Goal: Information Seeking & Learning: Learn about a topic

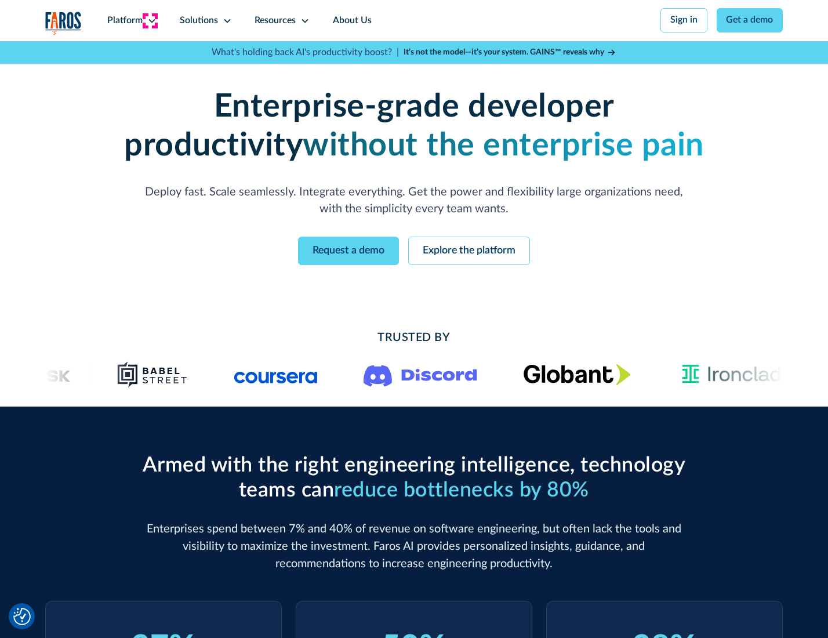
click at [150, 20] on icon at bounding box center [151, 20] width 9 height 9
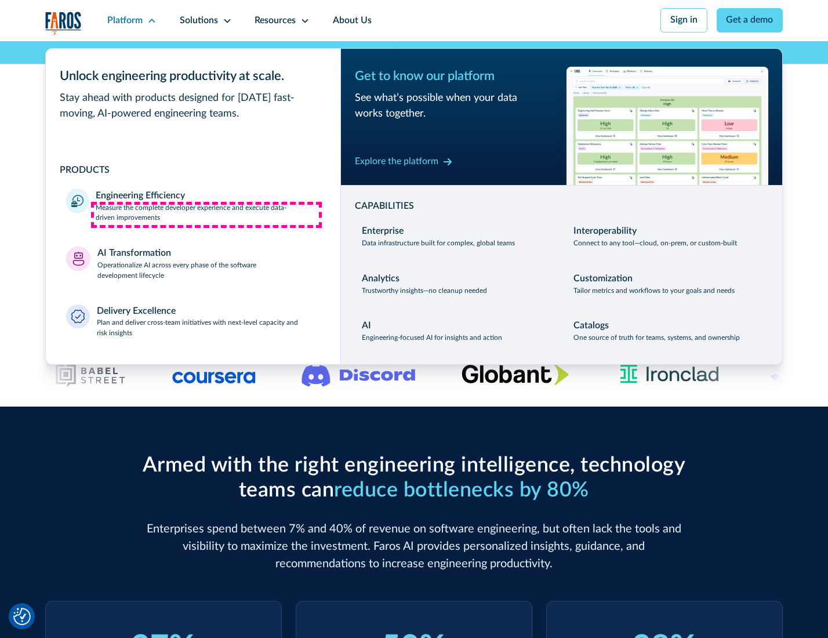
click at [206, 214] on p "Measure the complete developer experience and execute data-driven improvements" at bounding box center [208, 213] width 224 height 21
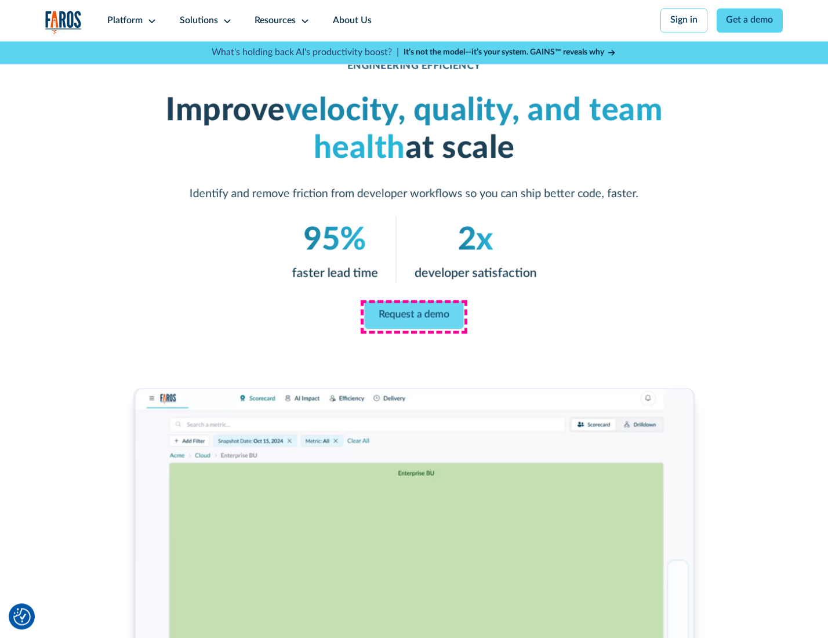
click at [413, 316] on link "Request a demo" at bounding box center [414, 315] width 99 height 28
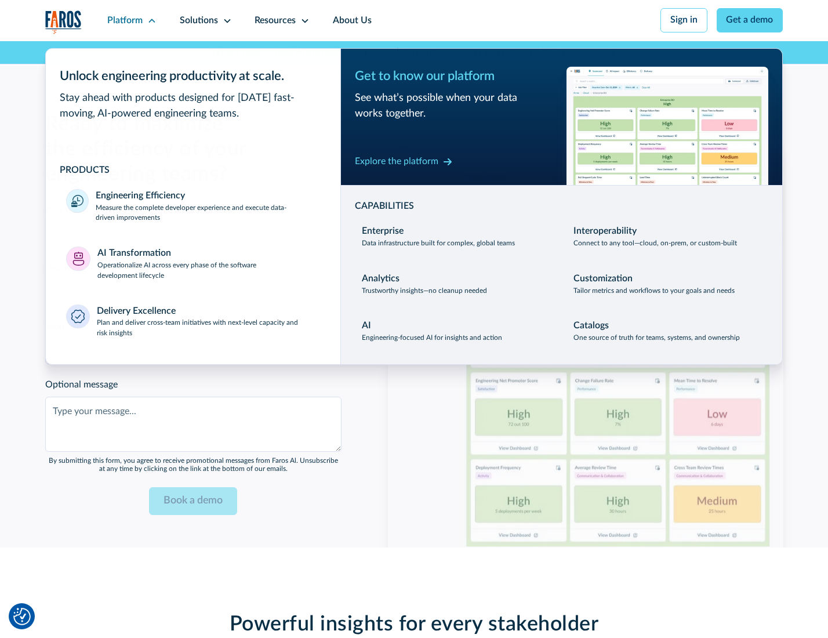
scroll to position [2523, 0]
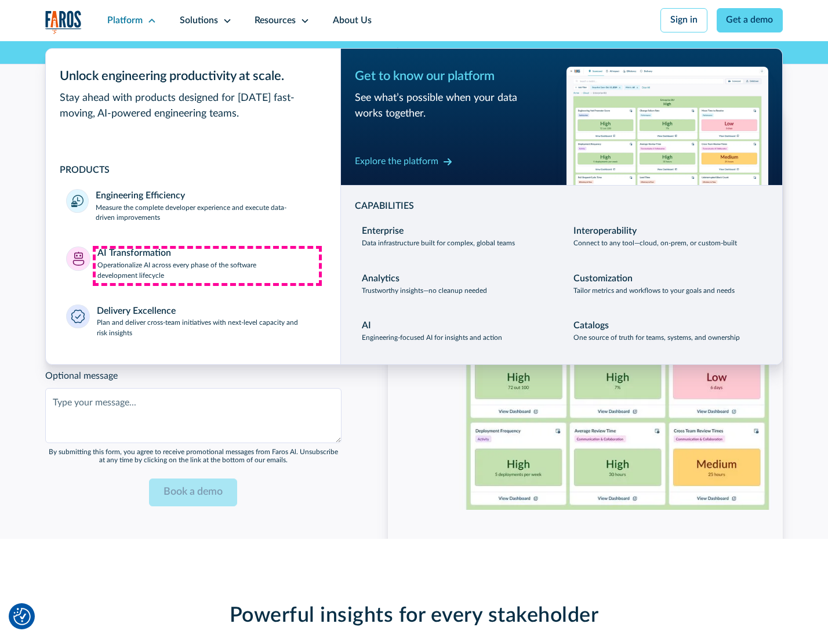
click at [207, 265] on p "Operationalize AI across every phase of the software development lifecycle" at bounding box center [208, 270] width 223 height 21
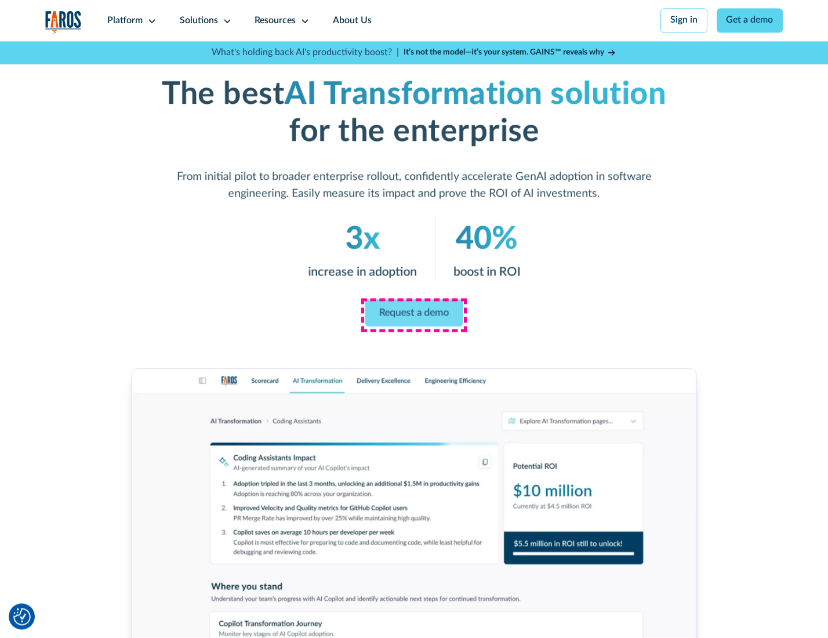
click at [413, 315] on link "Request a demo" at bounding box center [414, 312] width 98 height 27
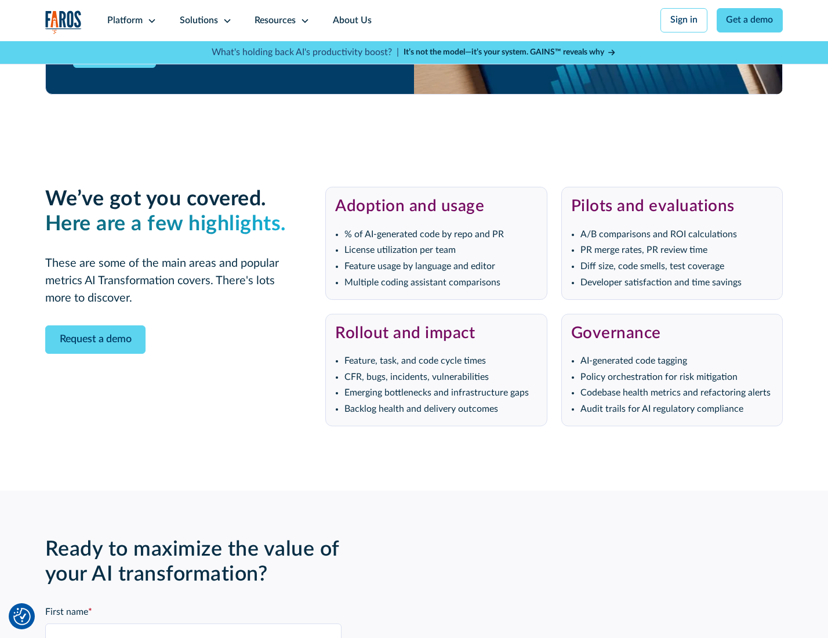
click at [130, 20] on div "Platform" at bounding box center [124, 21] width 35 height 14
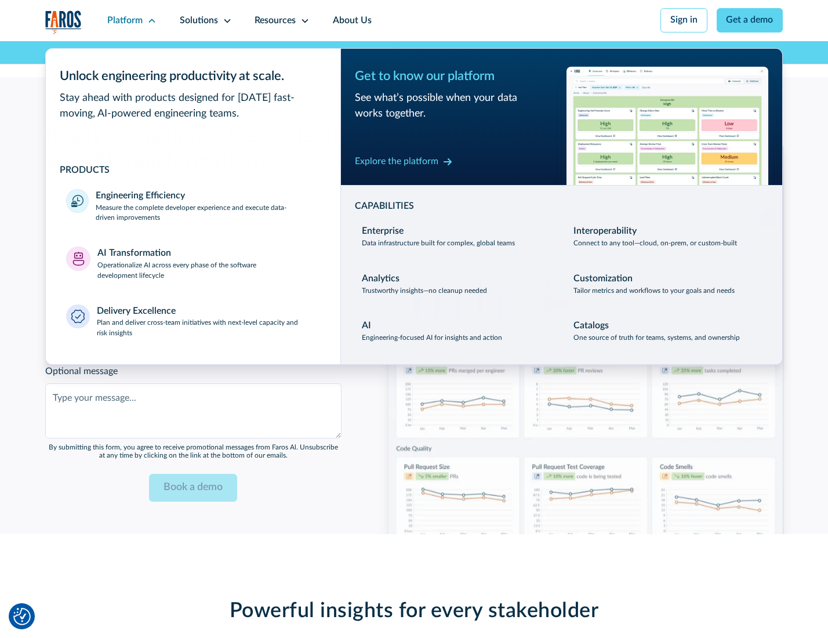
scroll to position [2803, 0]
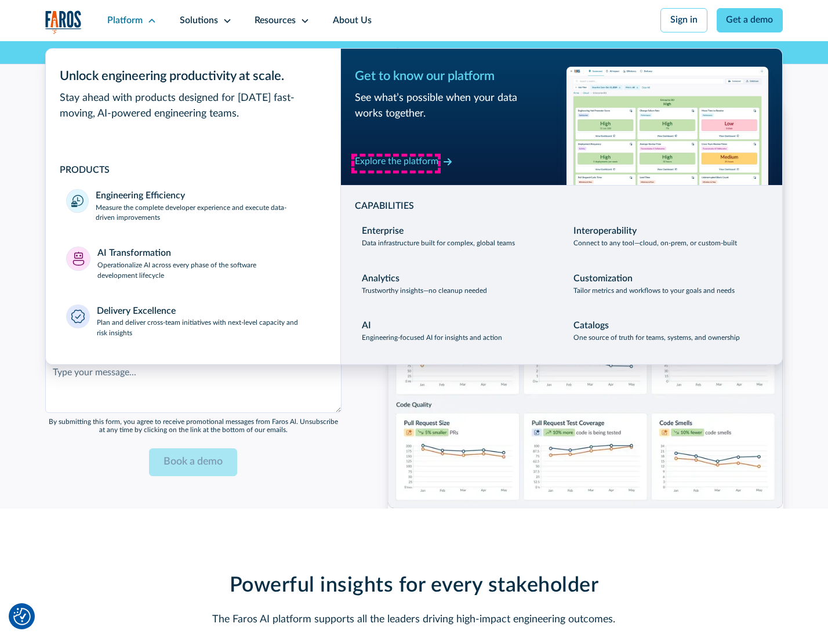
click at [396, 163] on div "Explore the platform" at bounding box center [396, 162] width 83 height 14
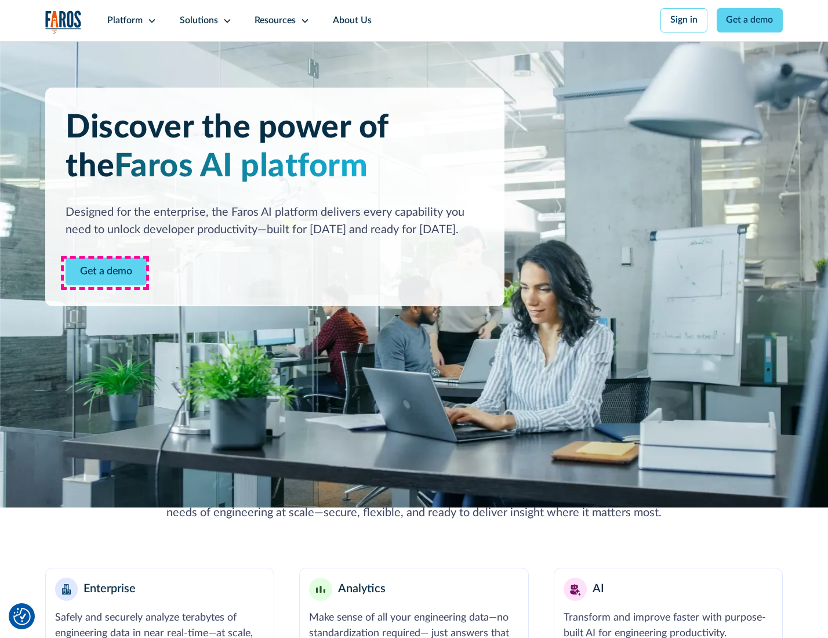
click at [105, 272] on link "Get a demo" at bounding box center [106, 271] width 81 height 28
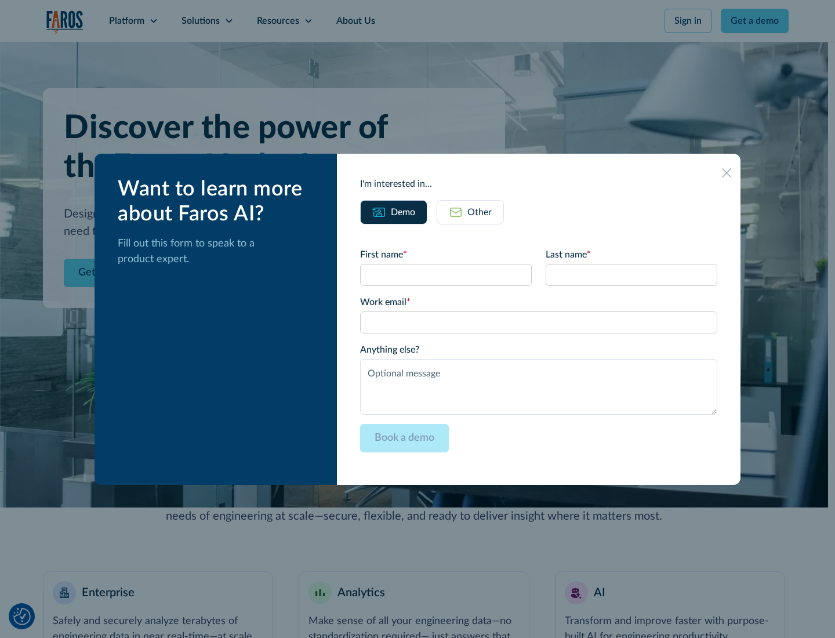
click at [479, 212] on div "Other" at bounding box center [479, 212] width 24 height 14
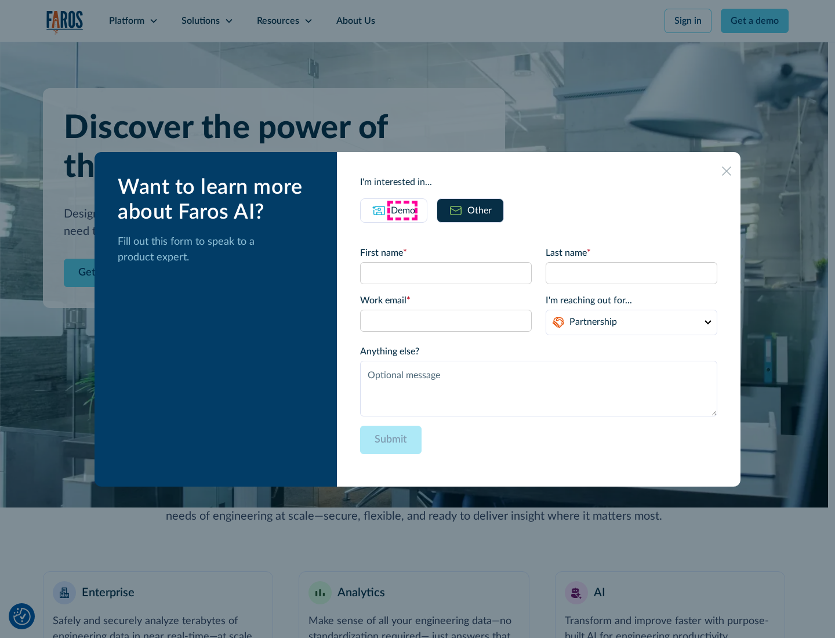
click at [402, 210] on div "Demo" at bounding box center [403, 210] width 24 height 14
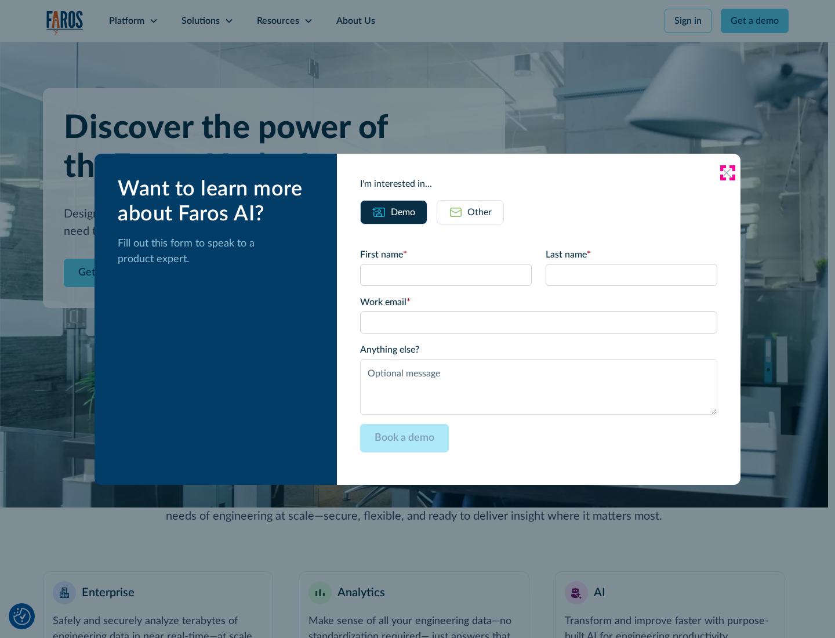
click at [727, 172] on icon at bounding box center [726, 172] width 9 height 9
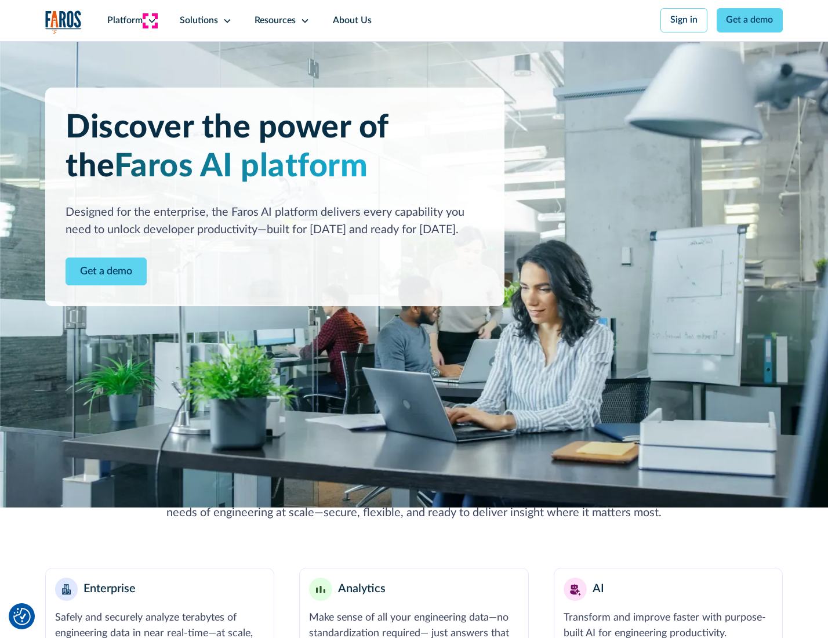
click at [150, 20] on icon at bounding box center [151, 20] width 9 height 9
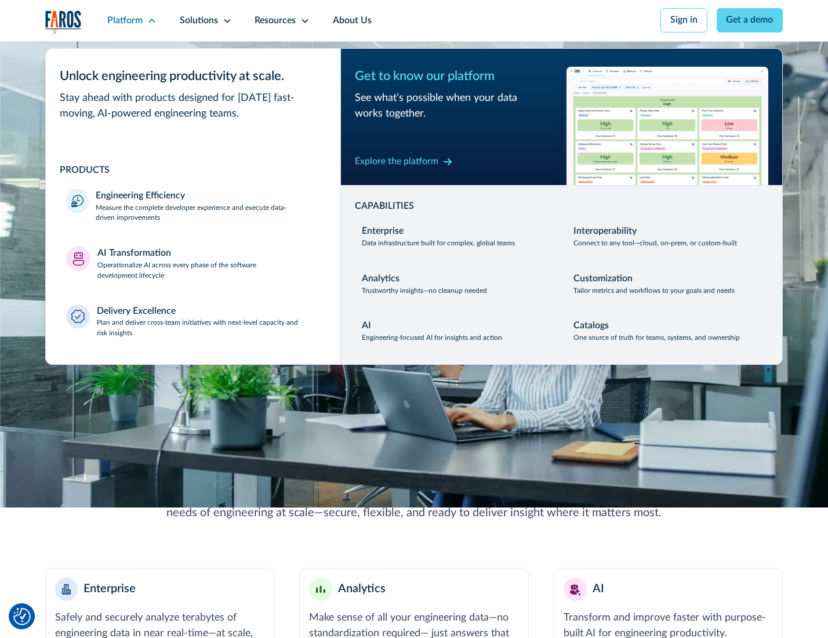
click at [207, 330] on p "Plan and deliver cross-team initiatives with next-level capacity and risk insig…" at bounding box center [208, 328] width 223 height 21
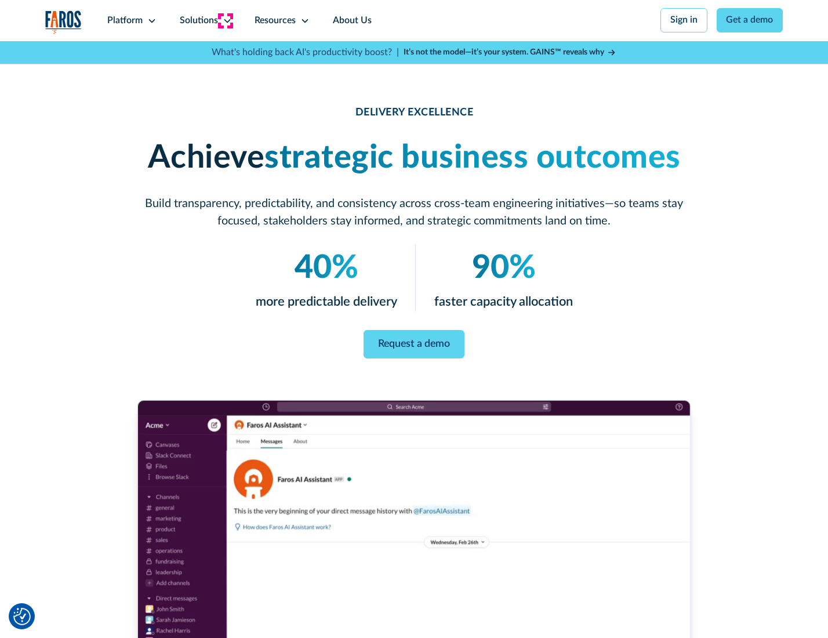
click at [225, 20] on icon at bounding box center [227, 20] width 9 height 9
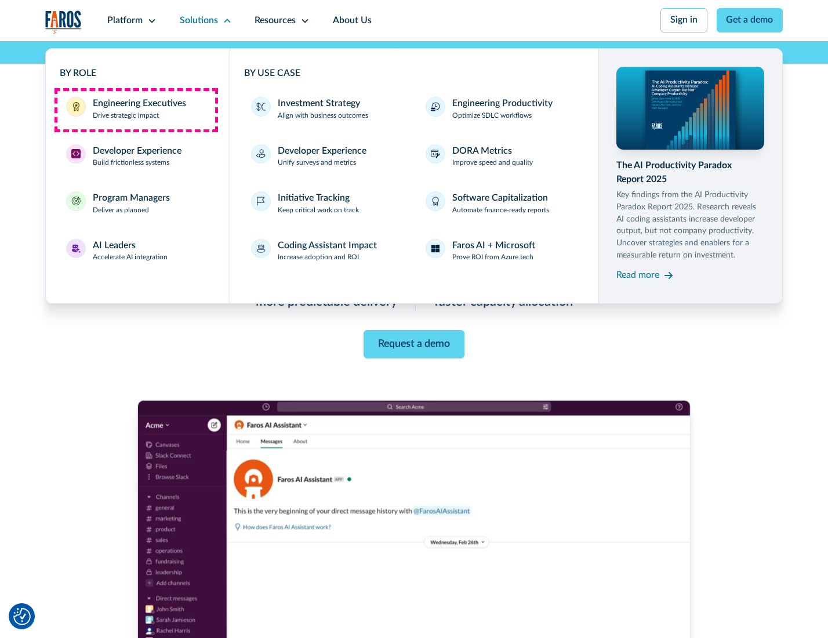
click at [136, 110] on div "Engineering Executives" at bounding box center [139, 104] width 93 height 14
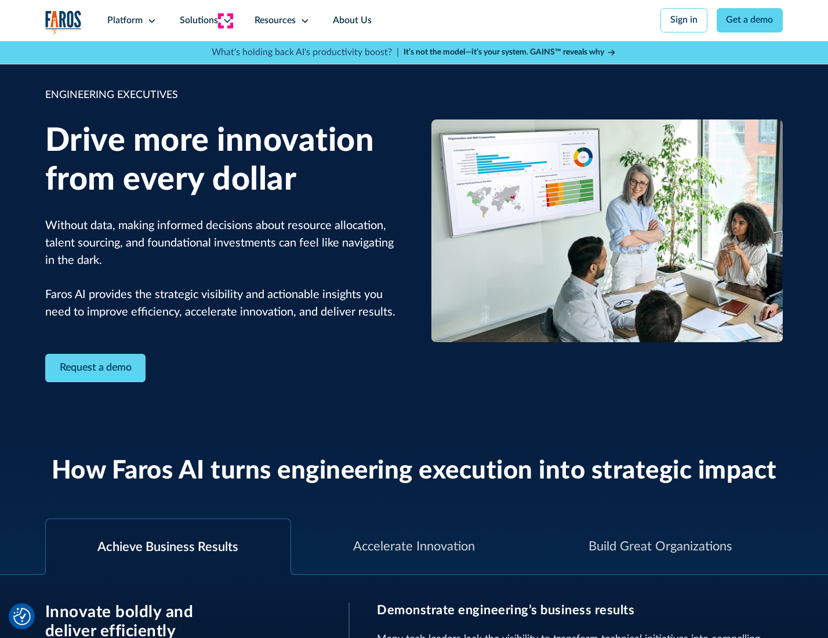
click at [225, 20] on icon at bounding box center [227, 20] width 9 height 9
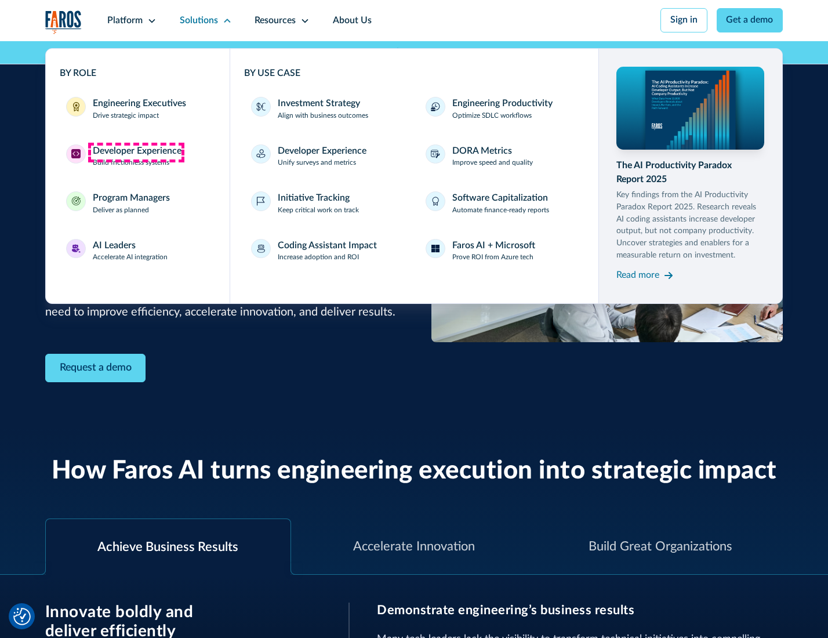
click at [136, 152] on div "Developer Experience" at bounding box center [137, 151] width 89 height 14
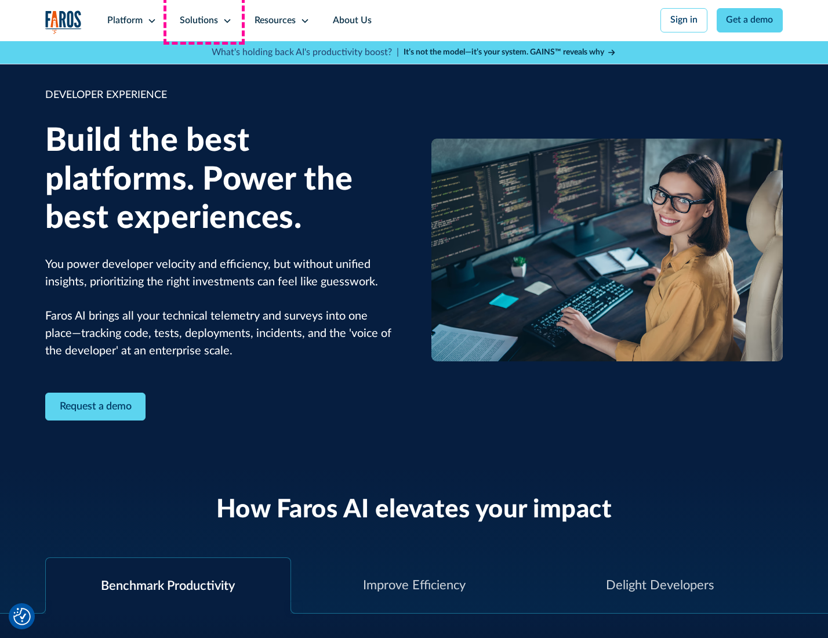
click at [204, 20] on div "Solutions" at bounding box center [199, 21] width 38 height 14
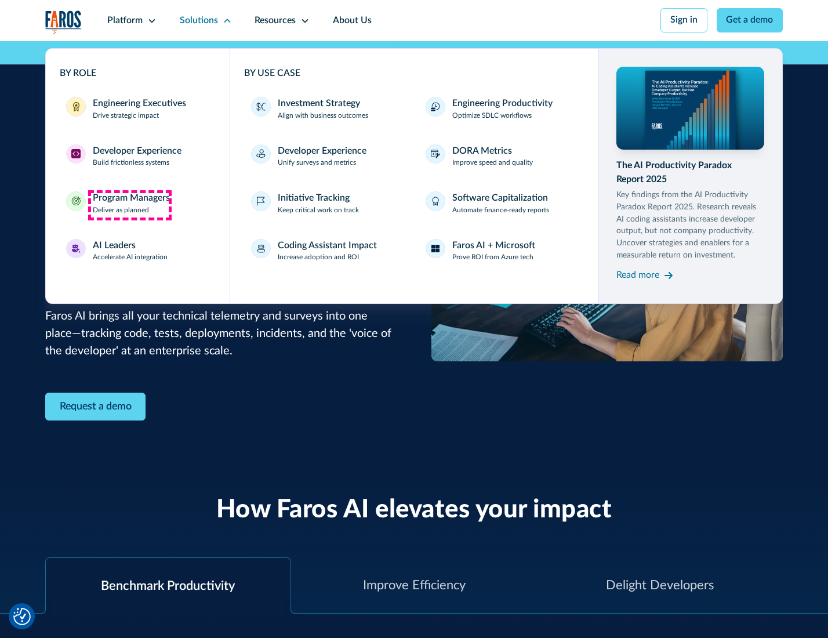
click at [129, 205] on div "Program Managers" at bounding box center [131, 198] width 77 height 14
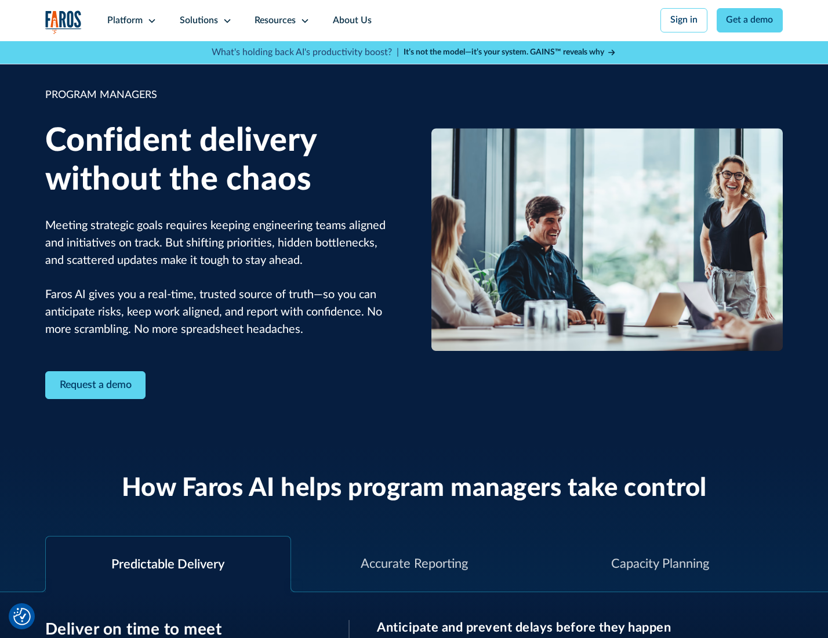
click at [225, 21] on icon at bounding box center [227, 20] width 9 height 9
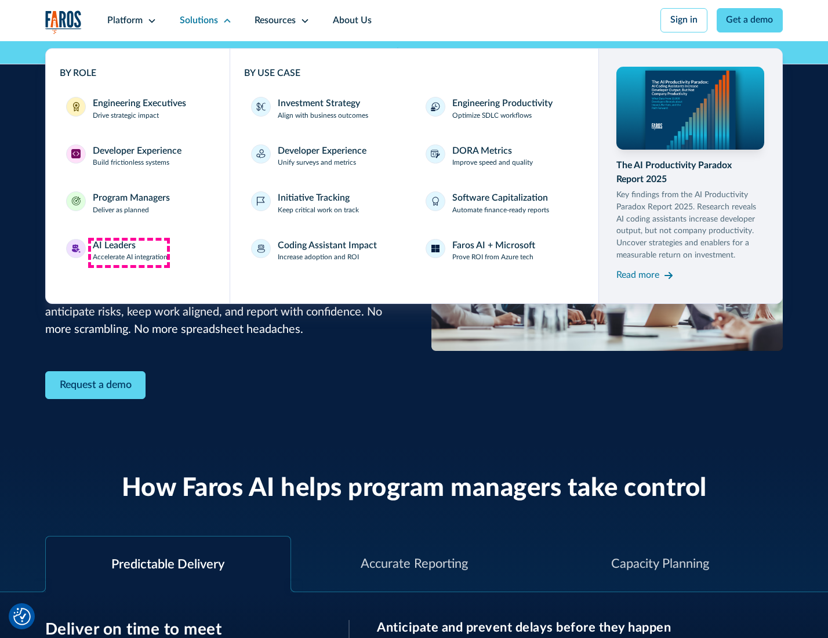
click at [129, 252] on div "AI Leaders" at bounding box center [114, 246] width 43 height 14
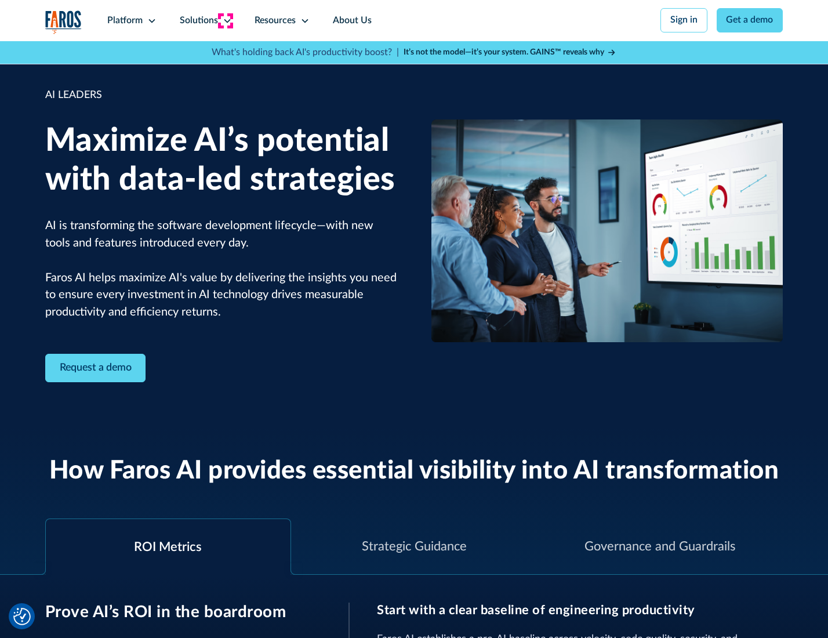
click at [225, 20] on icon at bounding box center [227, 20] width 9 height 9
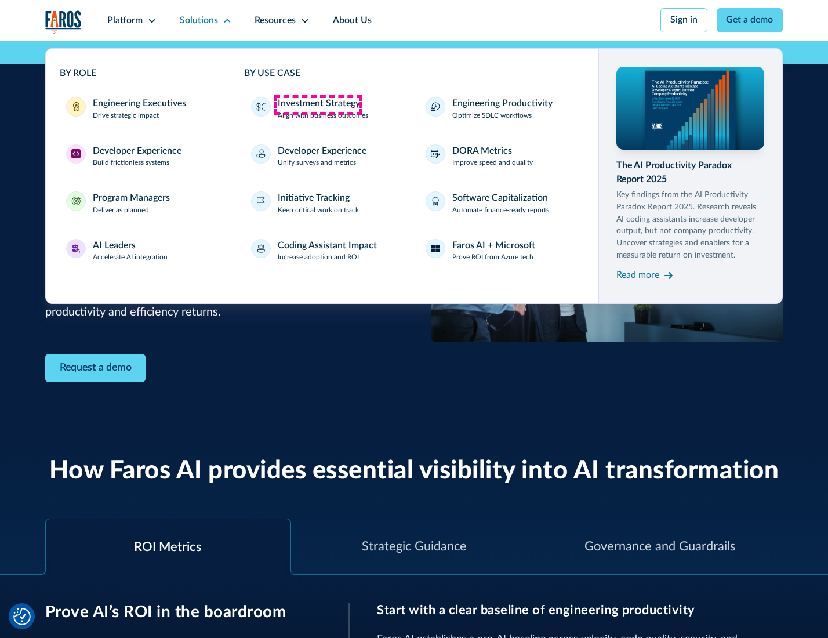
click at [318, 104] on div "Investment Strategy" at bounding box center [319, 104] width 82 height 14
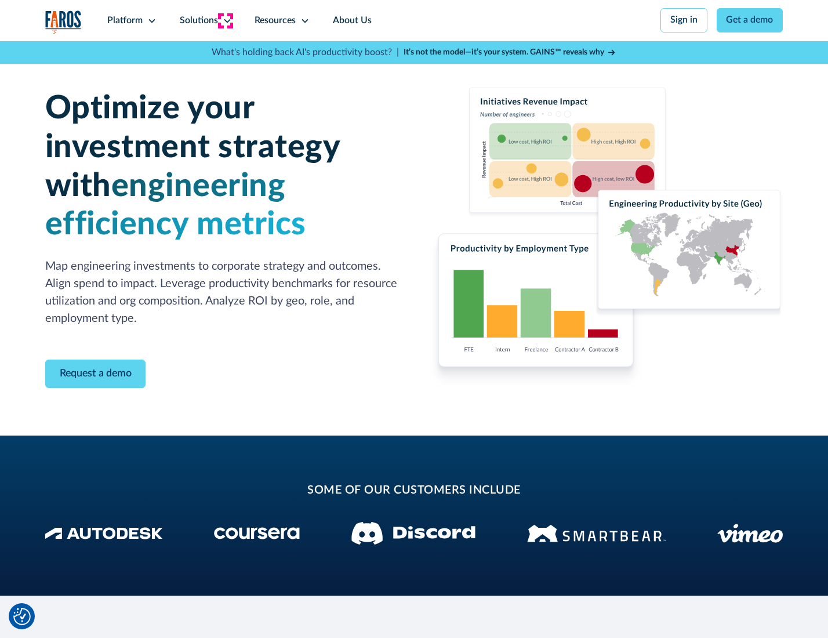
click at [225, 20] on icon at bounding box center [227, 20] width 9 height 9
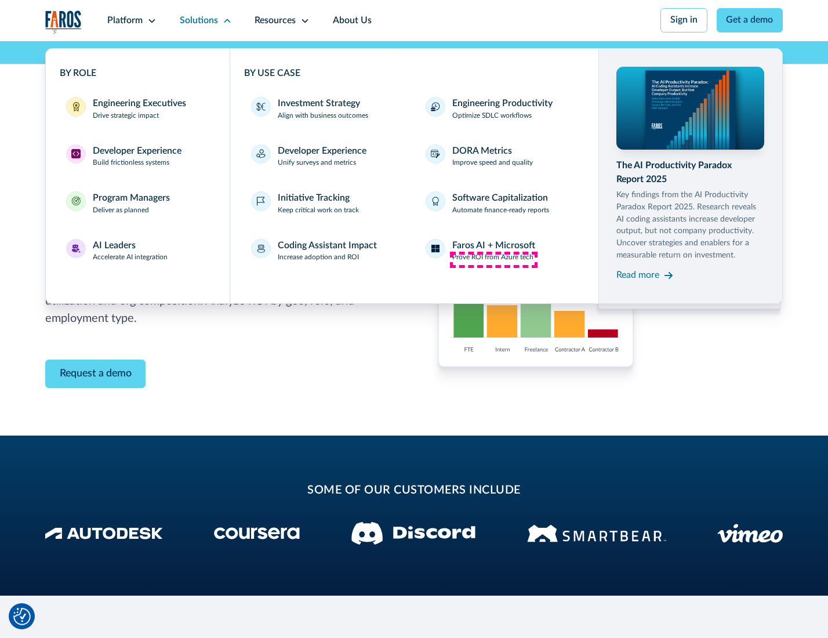
click at [493, 259] on p "Prove ROI from Azure tech" at bounding box center [492, 257] width 81 height 10
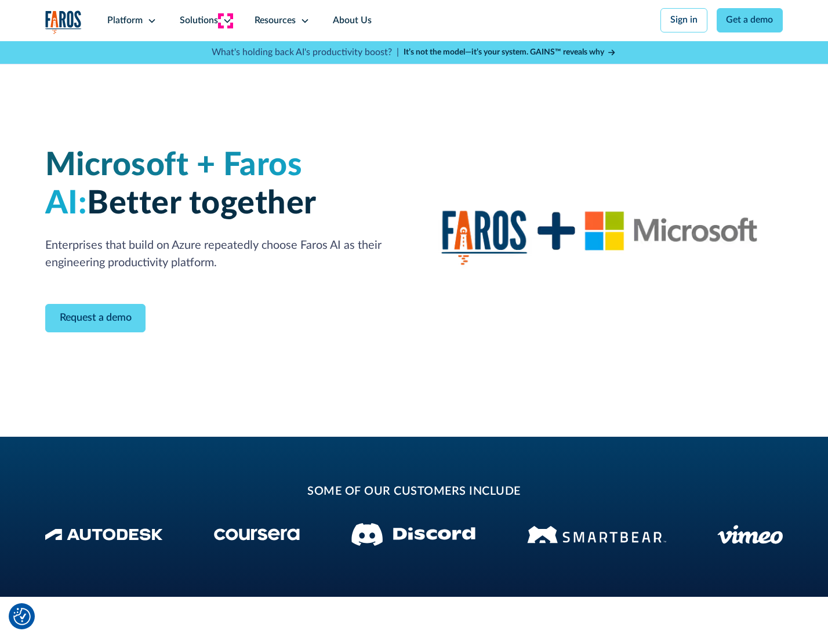
click at [225, 20] on icon at bounding box center [227, 20] width 9 height 9
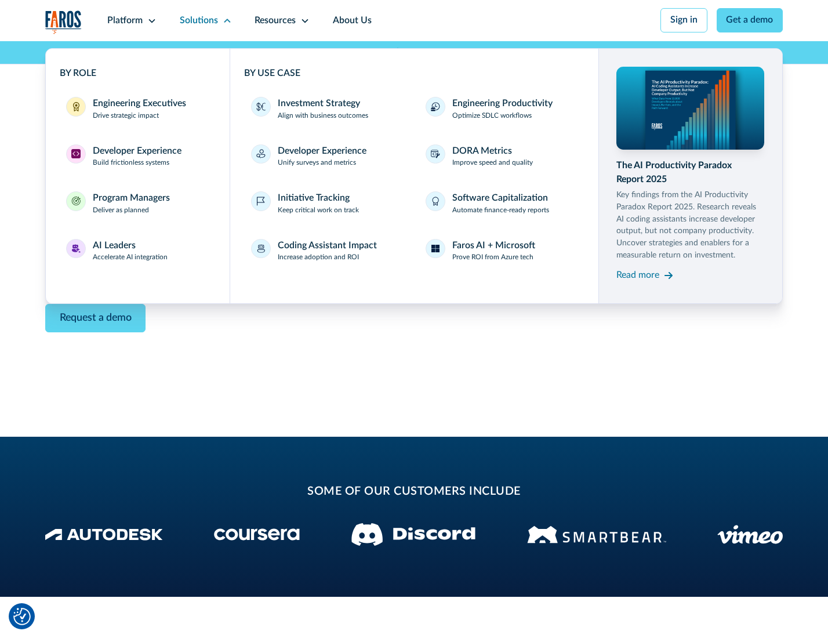
click at [639, 277] on div "Read more" at bounding box center [637, 275] width 43 height 14
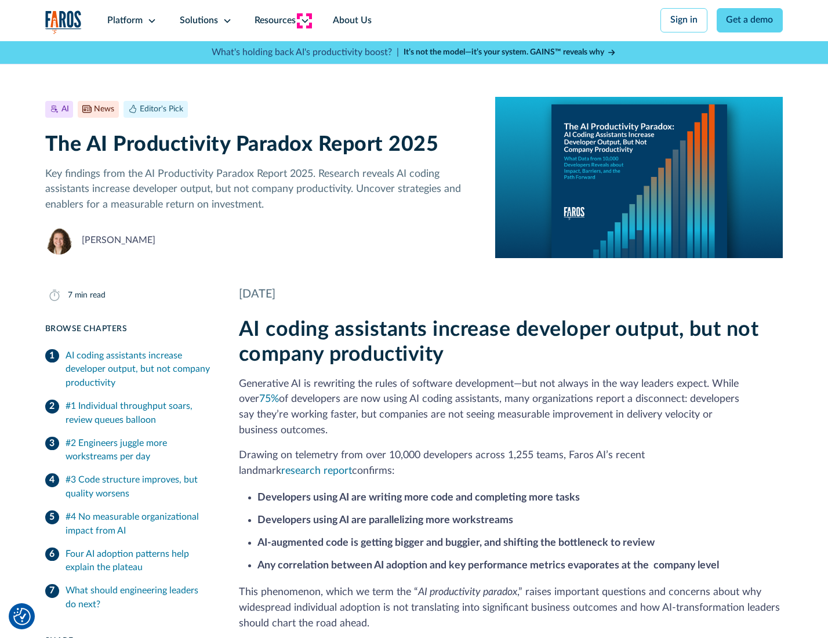
click at [304, 20] on icon at bounding box center [304, 20] width 9 height 9
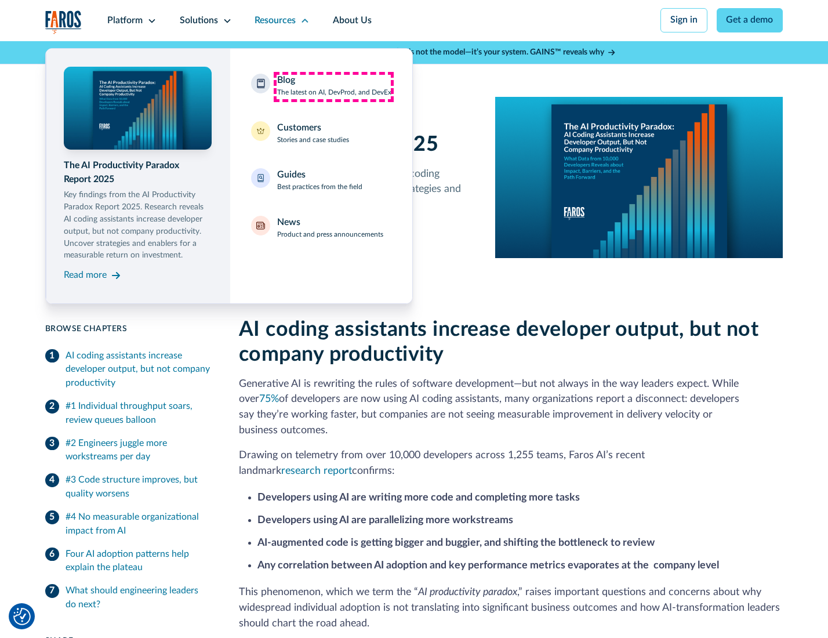
click at [333, 86] on div "Blog The latest on AI, DevProd, and DevEx" at bounding box center [334, 86] width 114 height 24
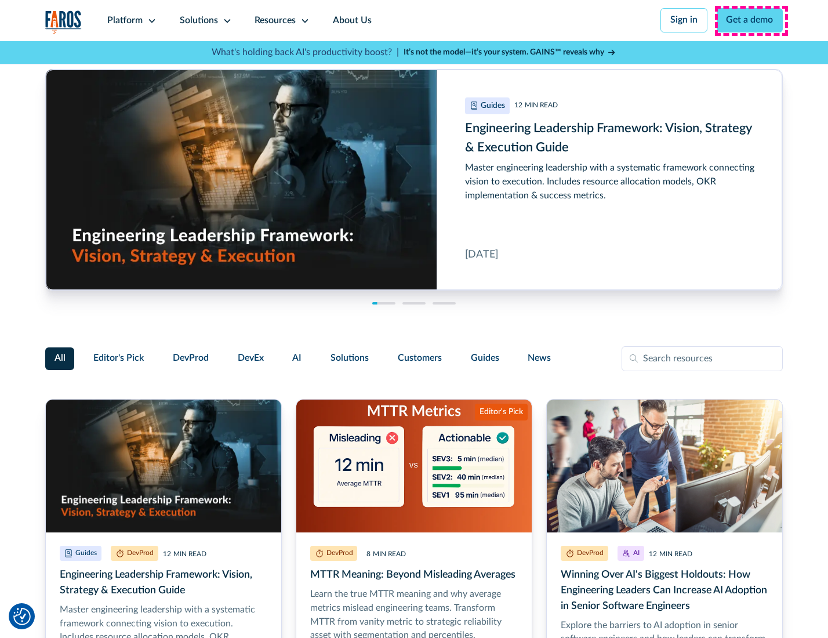
click at [751, 20] on link "Get a demo" at bounding box center [749, 20] width 67 height 24
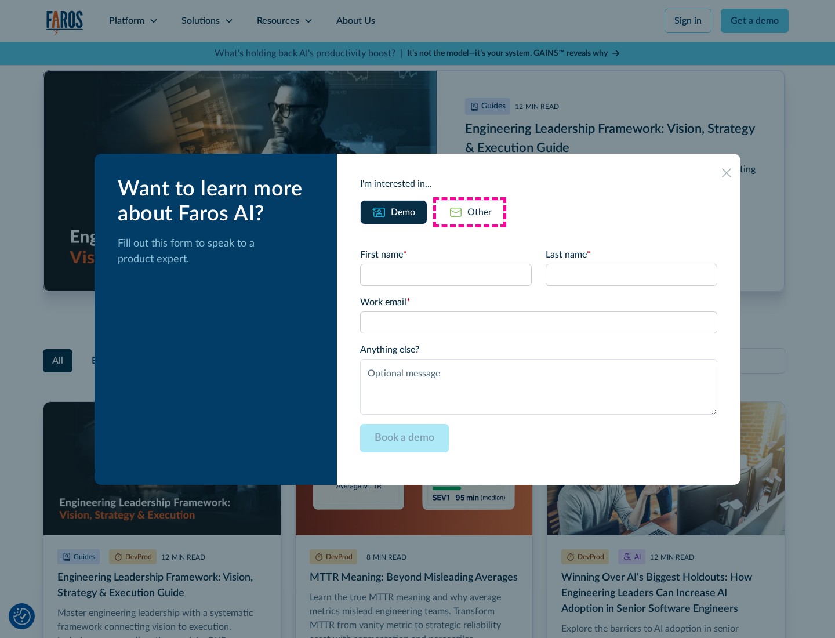
click at [470, 212] on div "Other" at bounding box center [479, 212] width 24 height 14
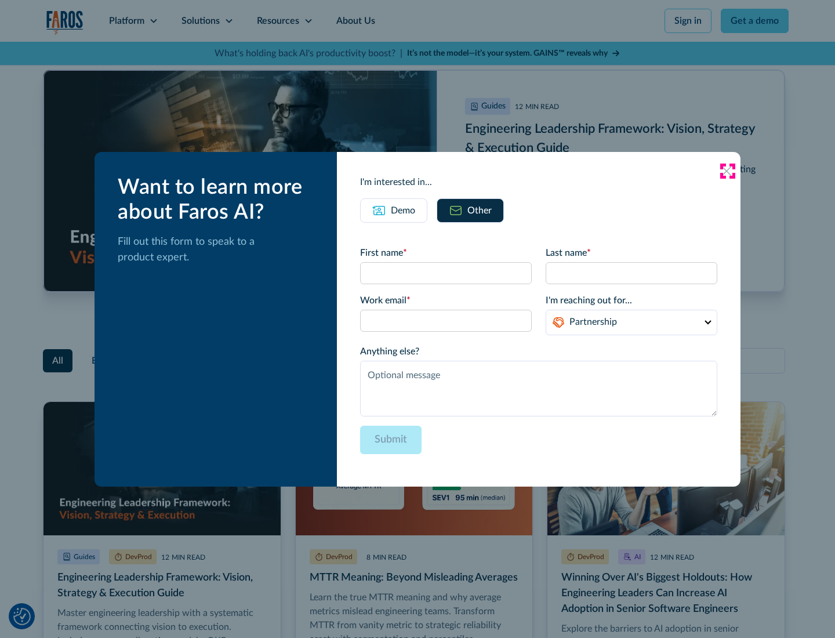
click at [727, 170] on icon at bounding box center [726, 170] width 9 height 9
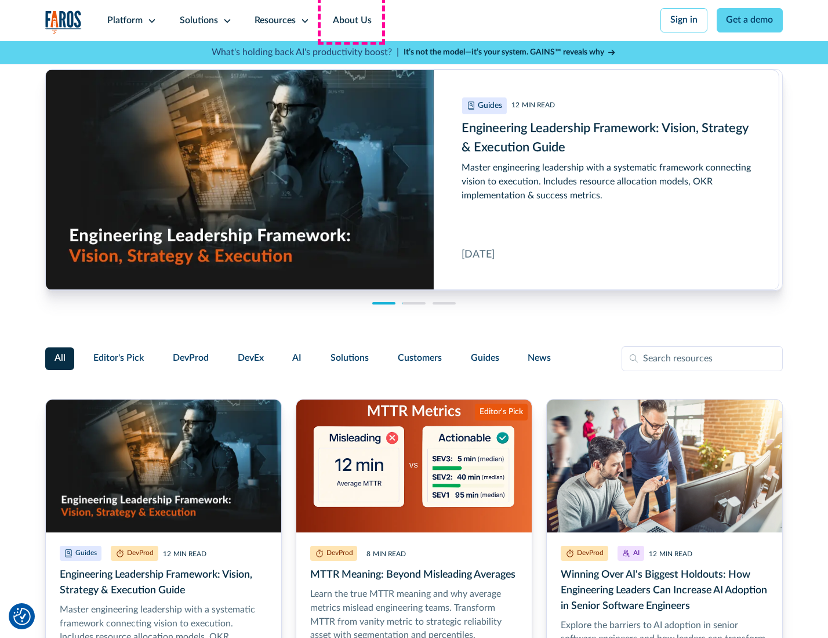
click at [351, 20] on link "About Us" at bounding box center [352, 20] width 62 height 41
